Goal: Complete application form

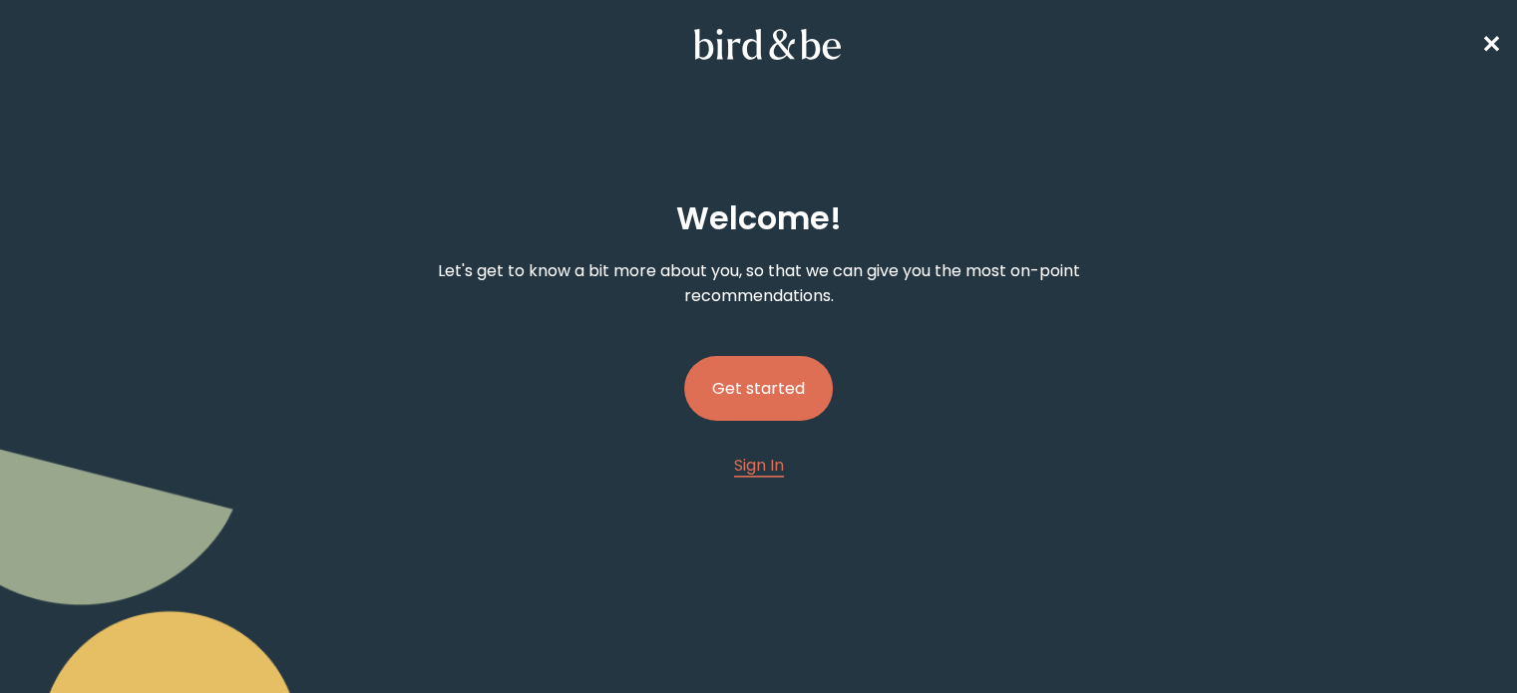
click at [790, 390] on button "Get started" at bounding box center [758, 388] width 149 height 65
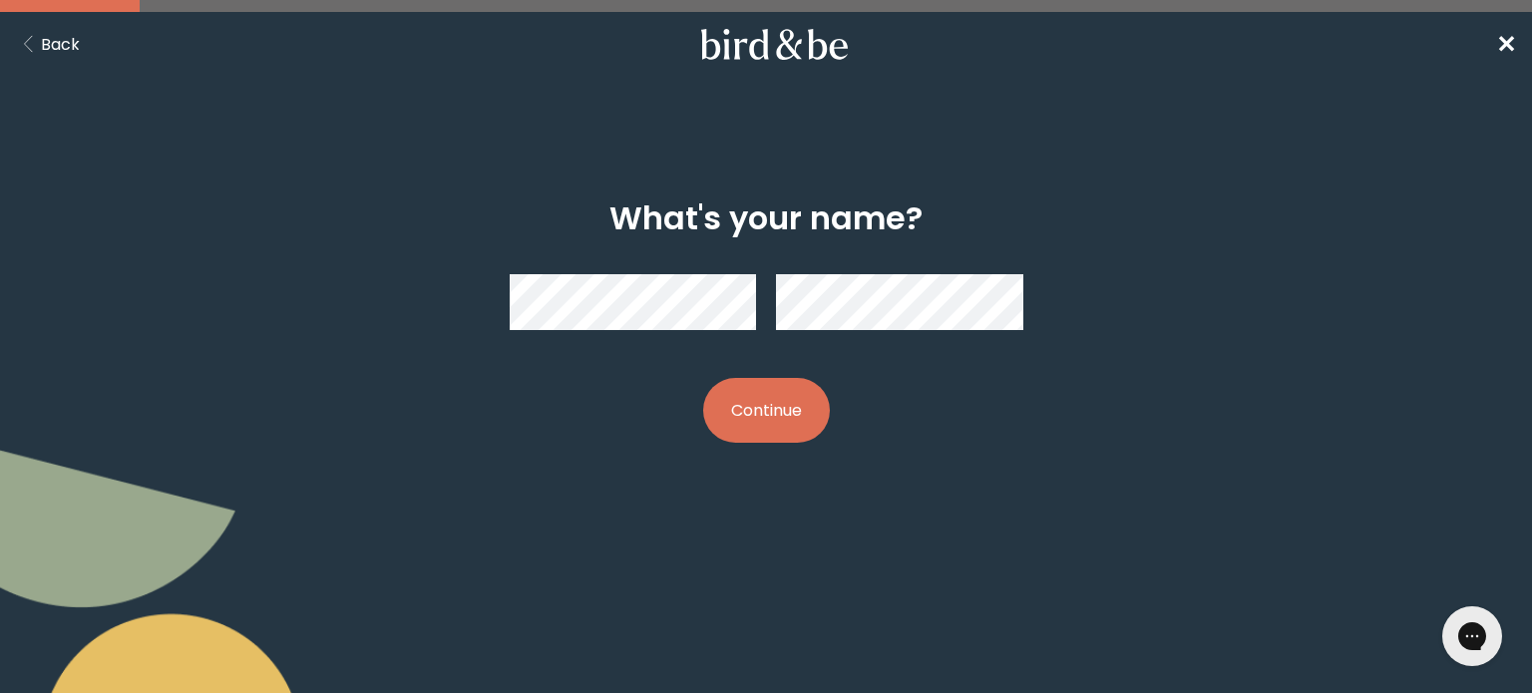
click at [797, 392] on button "Continue" at bounding box center [766, 410] width 127 height 65
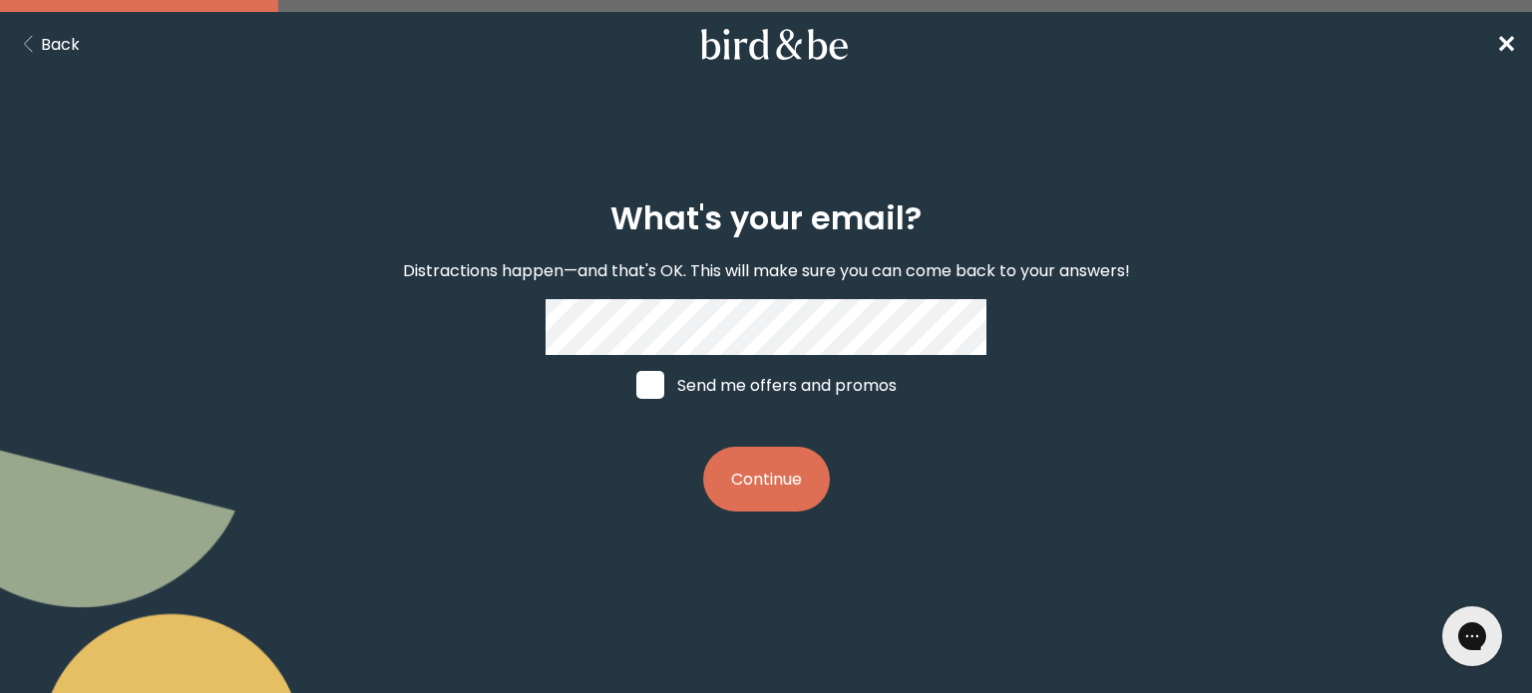
click at [747, 283] on p "Distractions happen—and that's OK. This will make sure you can come back to you…" at bounding box center [766, 270] width 727 height 25
click at [750, 506] on button "Continue" at bounding box center [766, 479] width 127 height 65
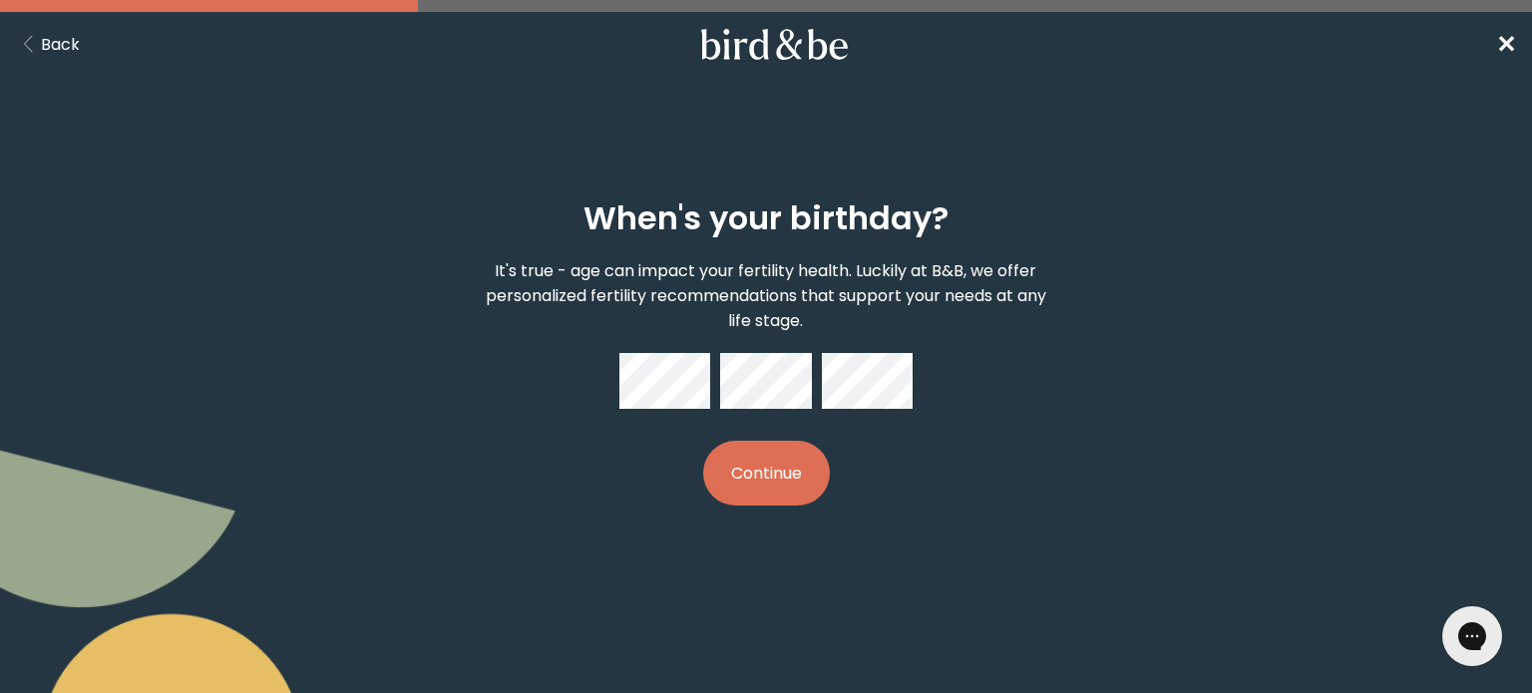
click at [703, 441] on button "Continue" at bounding box center [766, 473] width 127 height 65
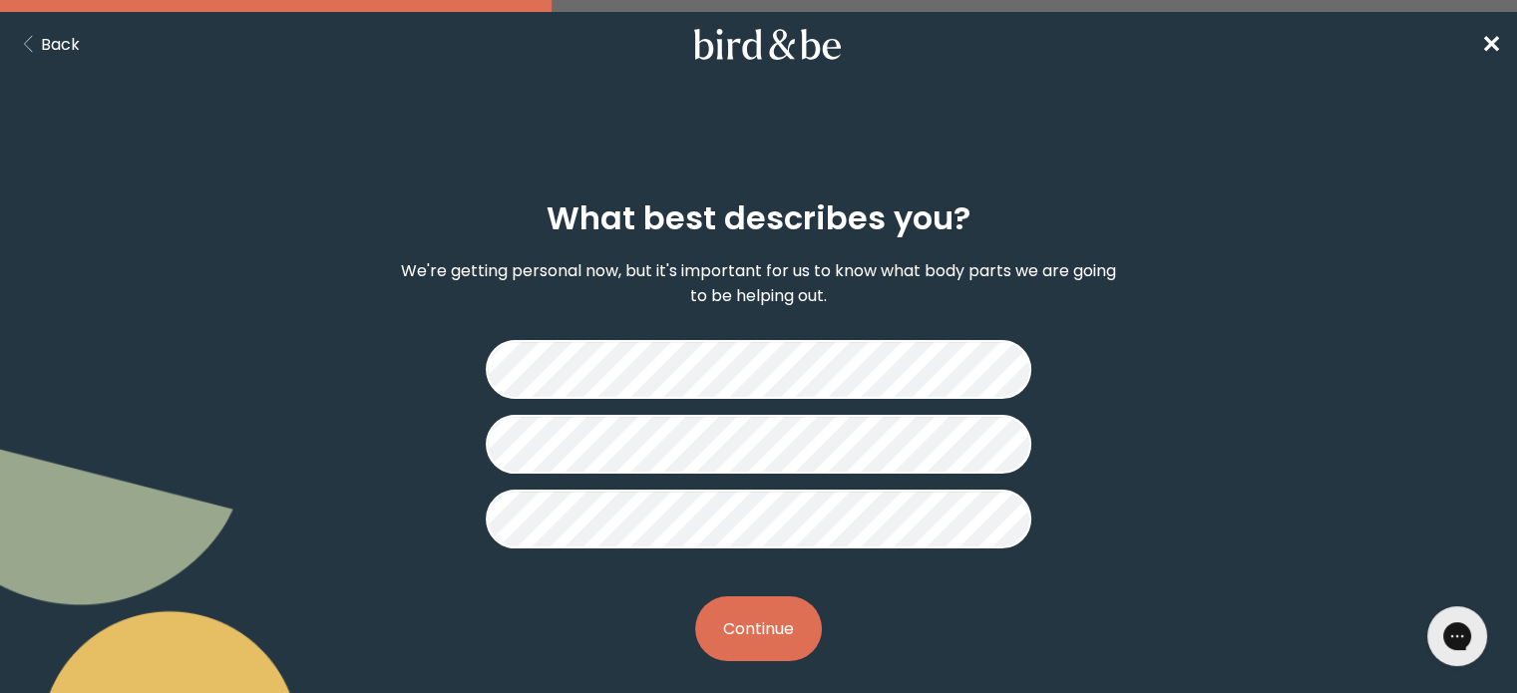
click at [758, 619] on button "Continue" at bounding box center [758, 628] width 127 height 65
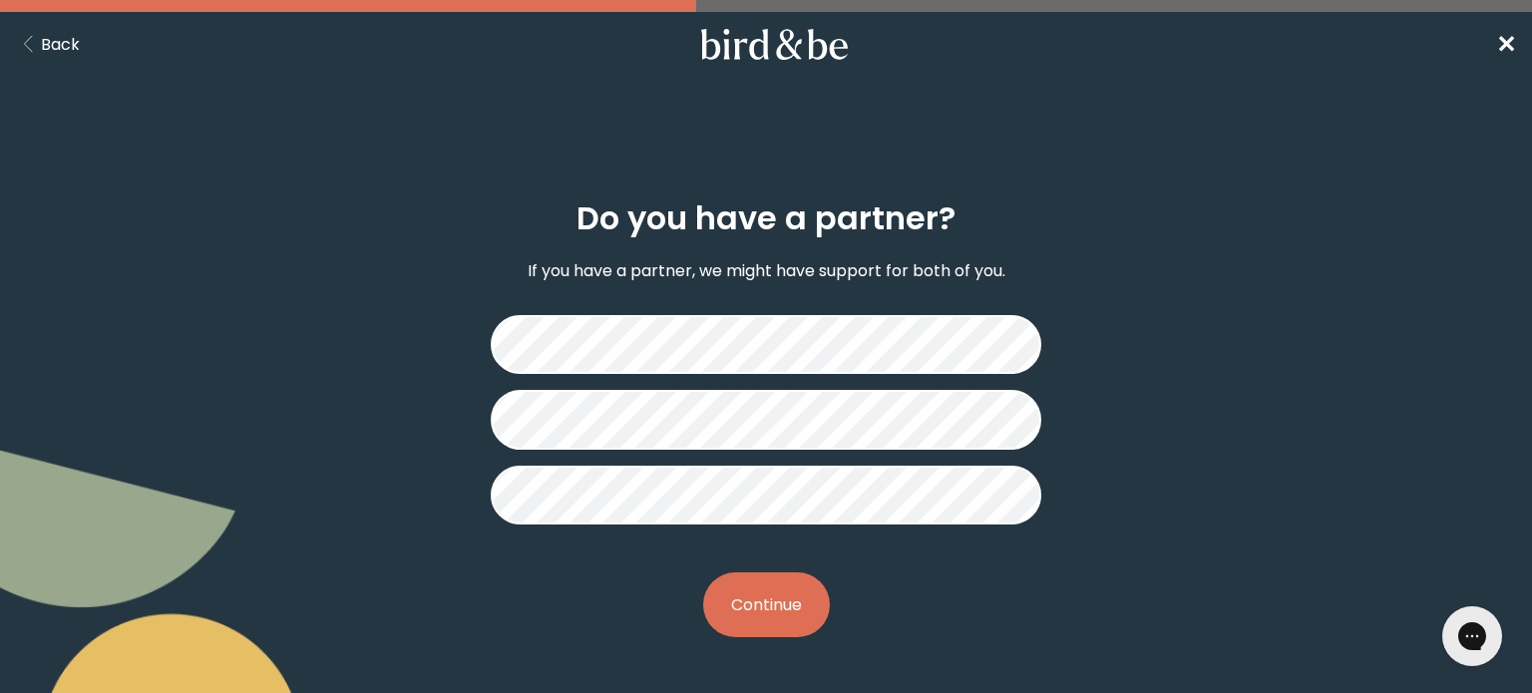
click at [746, 598] on button "Continue" at bounding box center [766, 604] width 127 height 65
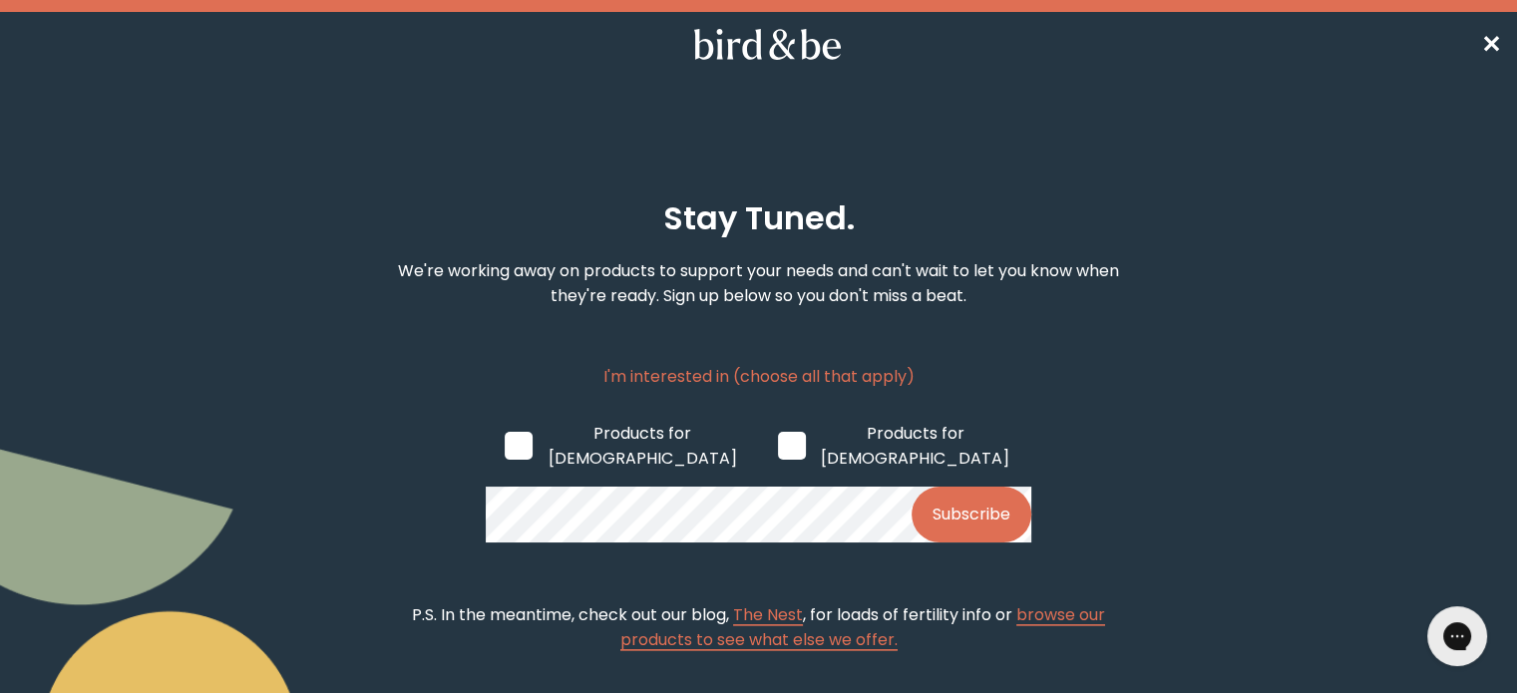
click at [778, 441] on span at bounding box center [792, 446] width 28 height 28
click at [777, 445] on input "Products for [DEMOGRAPHIC_DATA]" at bounding box center [777, 445] width 1 height 1
checkbox input "true"
